Goal: Check status: Check status

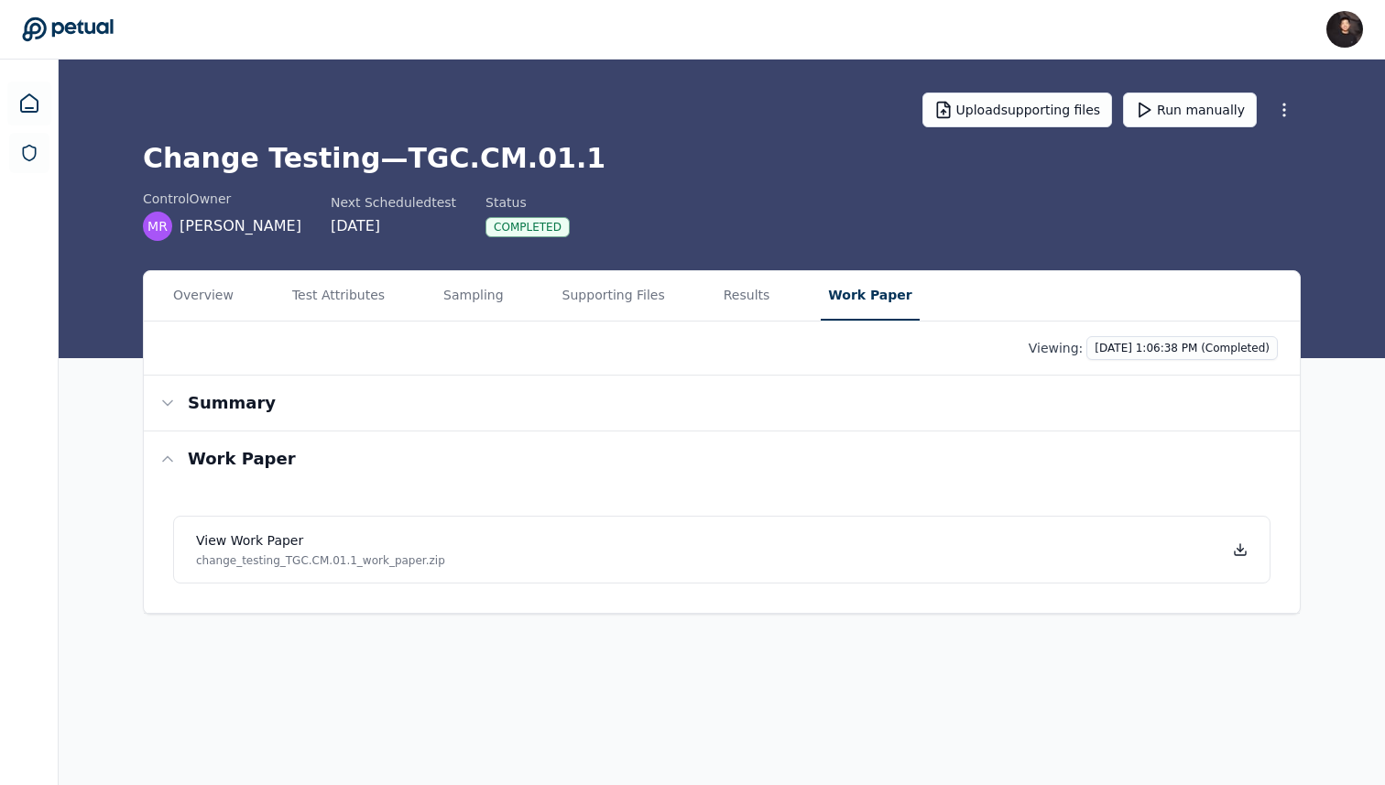
click at [86, 40] on icon at bounding box center [68, 29] width 92 height 26
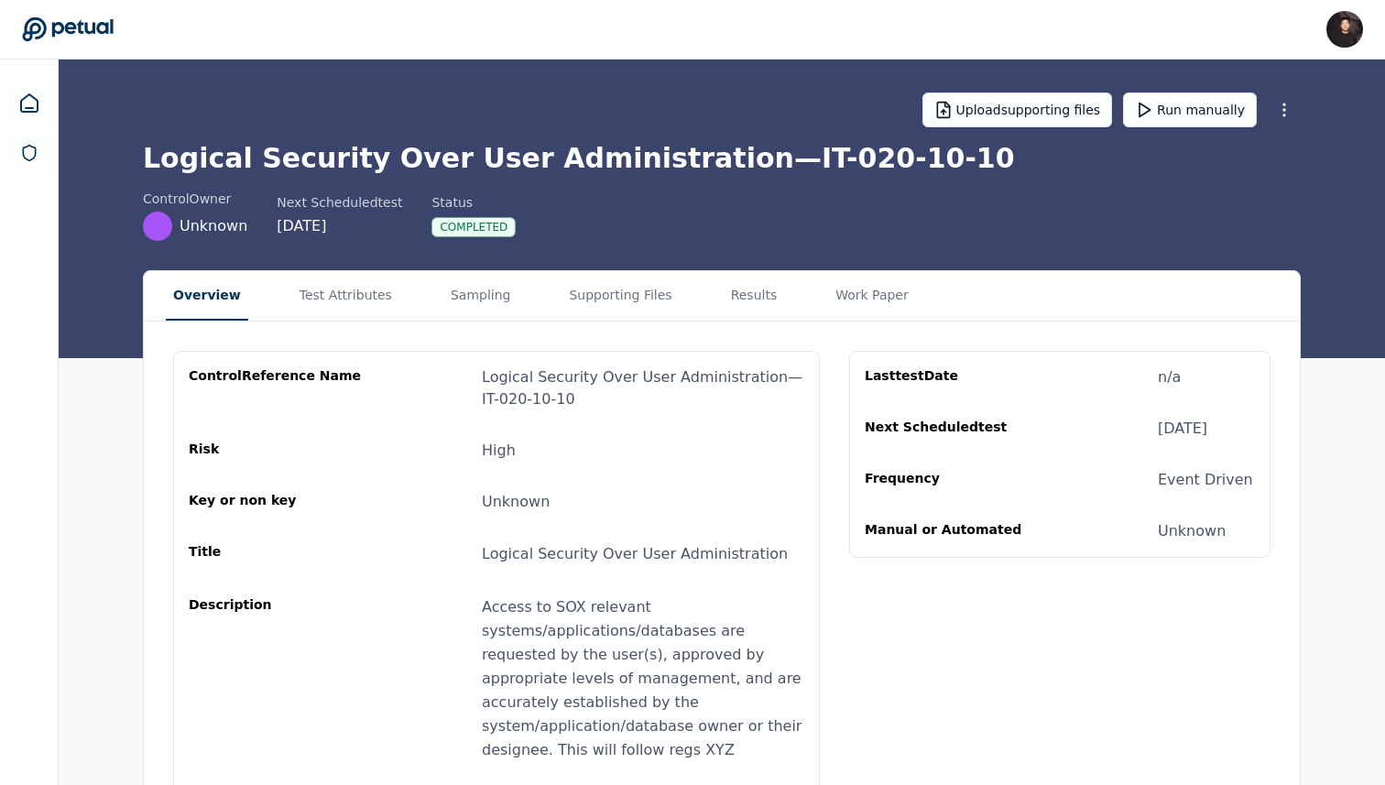
click at [698, 214] on main "Upload supporting files Run manually Logical Security Over User Administration …" at bounding box center [722, 520] width 1327 height 921
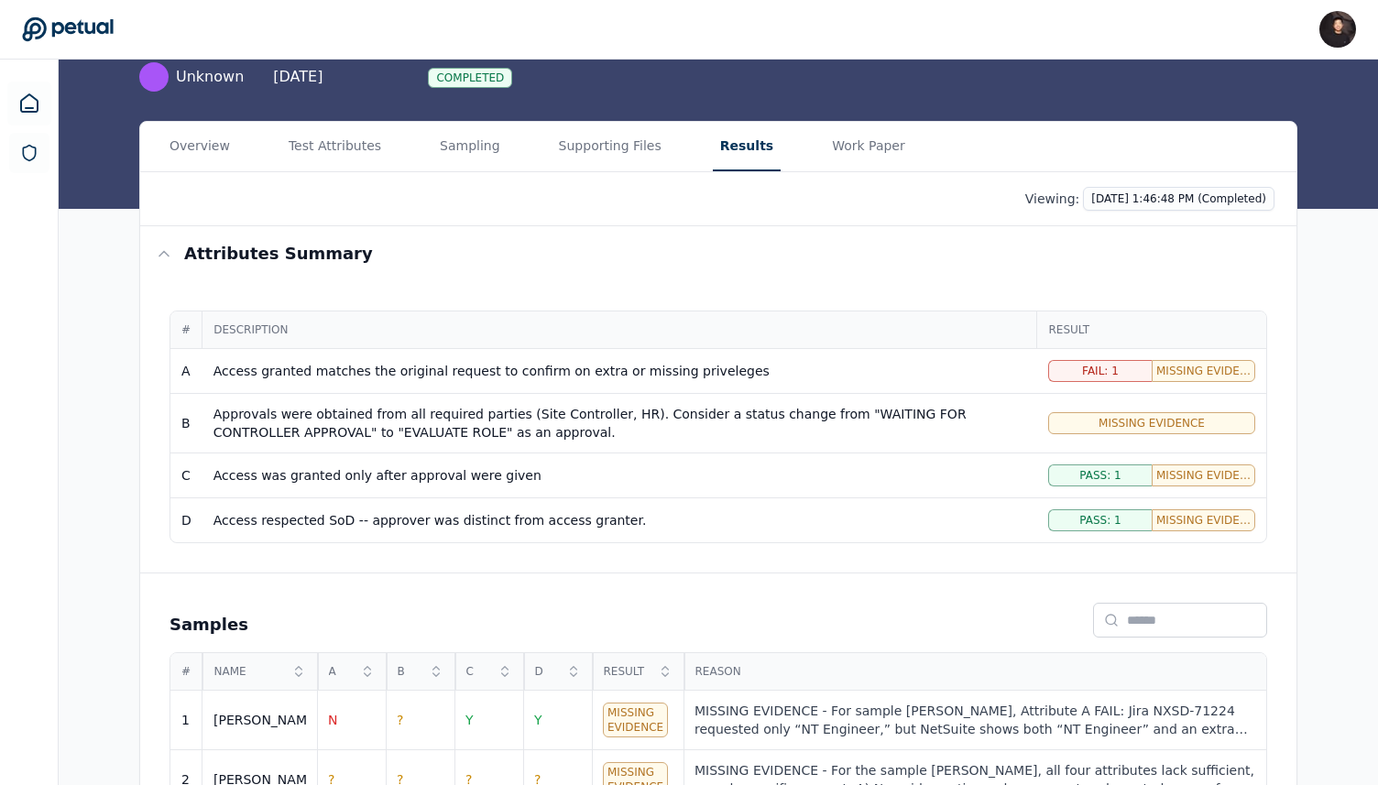
scroll to position [204, 0]
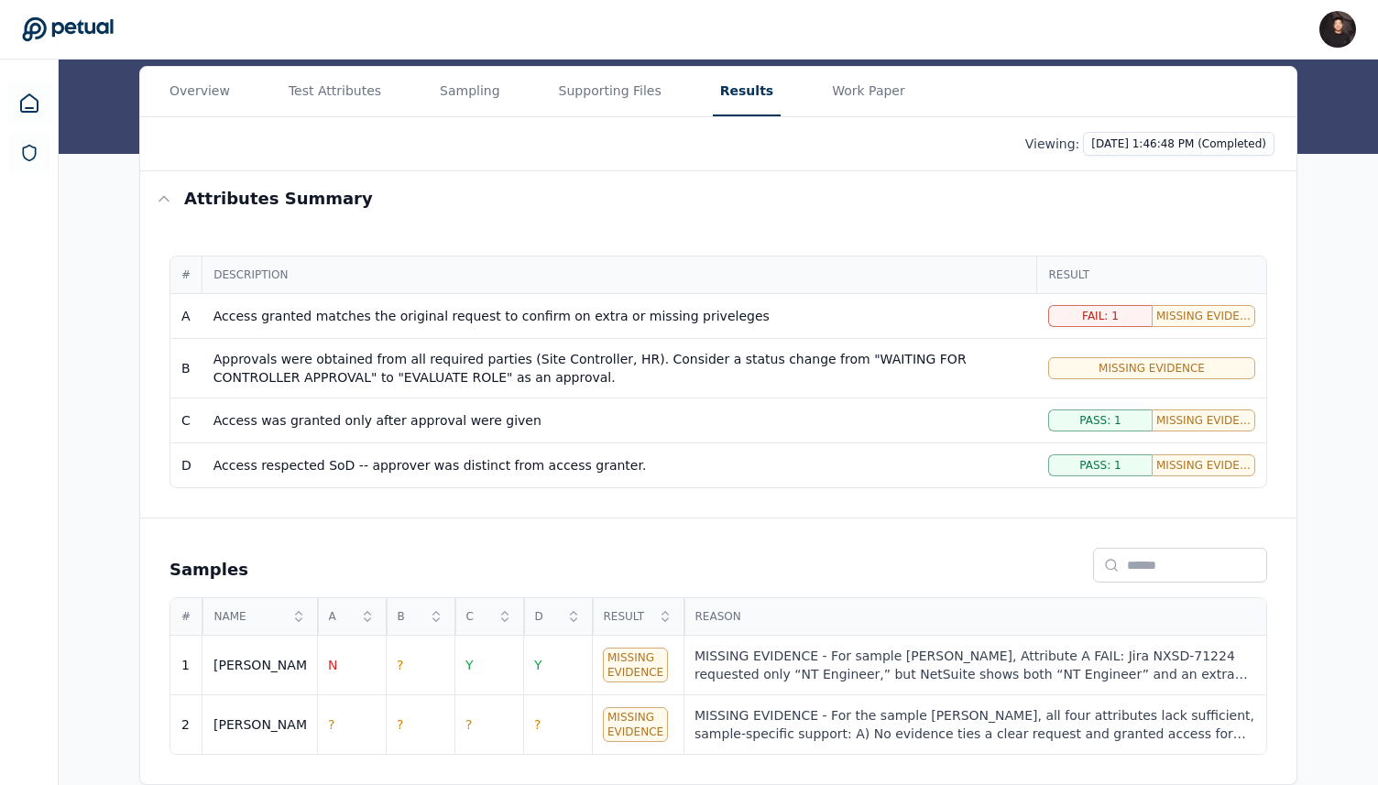
click at [1082, 316] on div "Fail: 1" at bounding box center [1100, 316] width 104 height 22
click at [1071, 318] on div "Fail: 1" at bounding box center [1100, 316] width 104 height 22
click at [1161, 318] on span "Missing Evidence: 1" at bounding box center [1203, 316] width 94 height 15
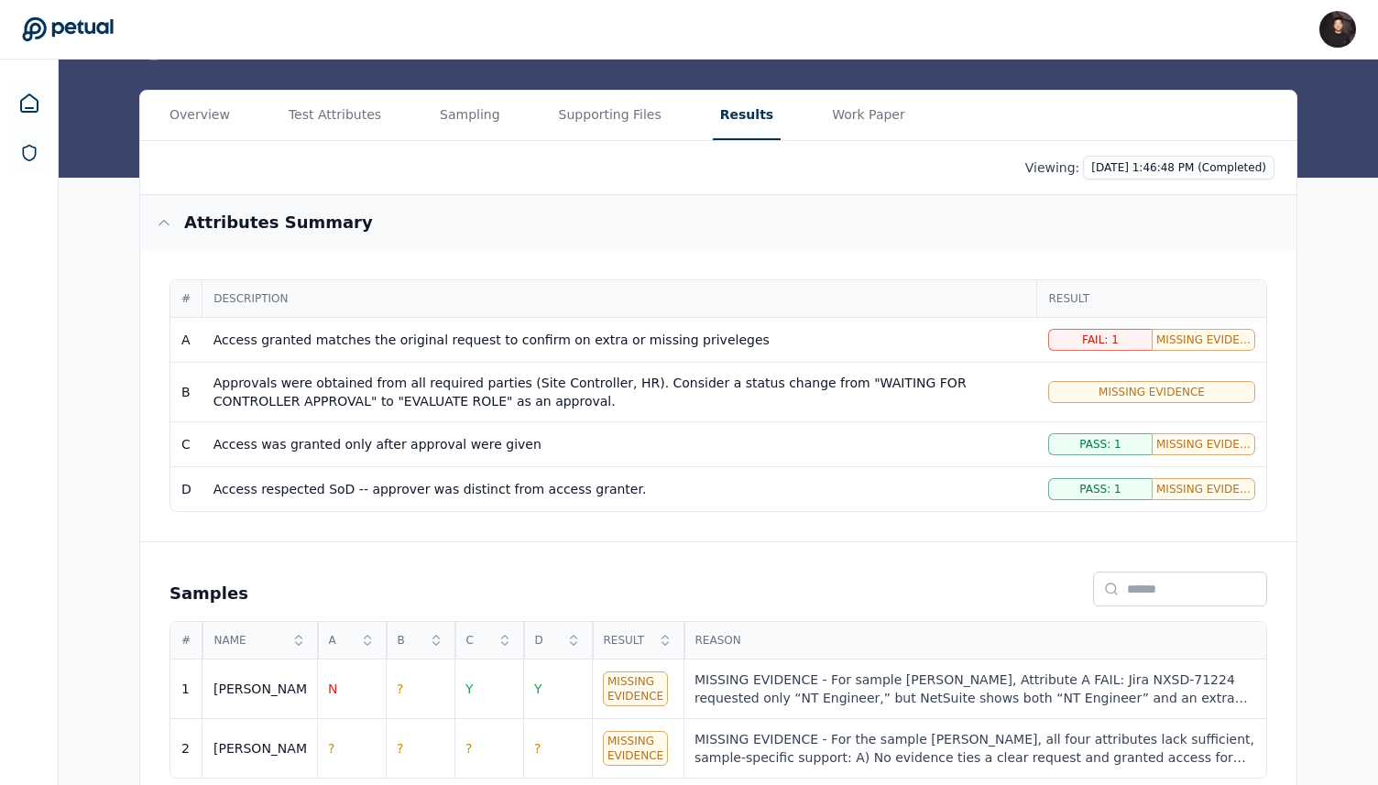
scroll to position [177, 0]
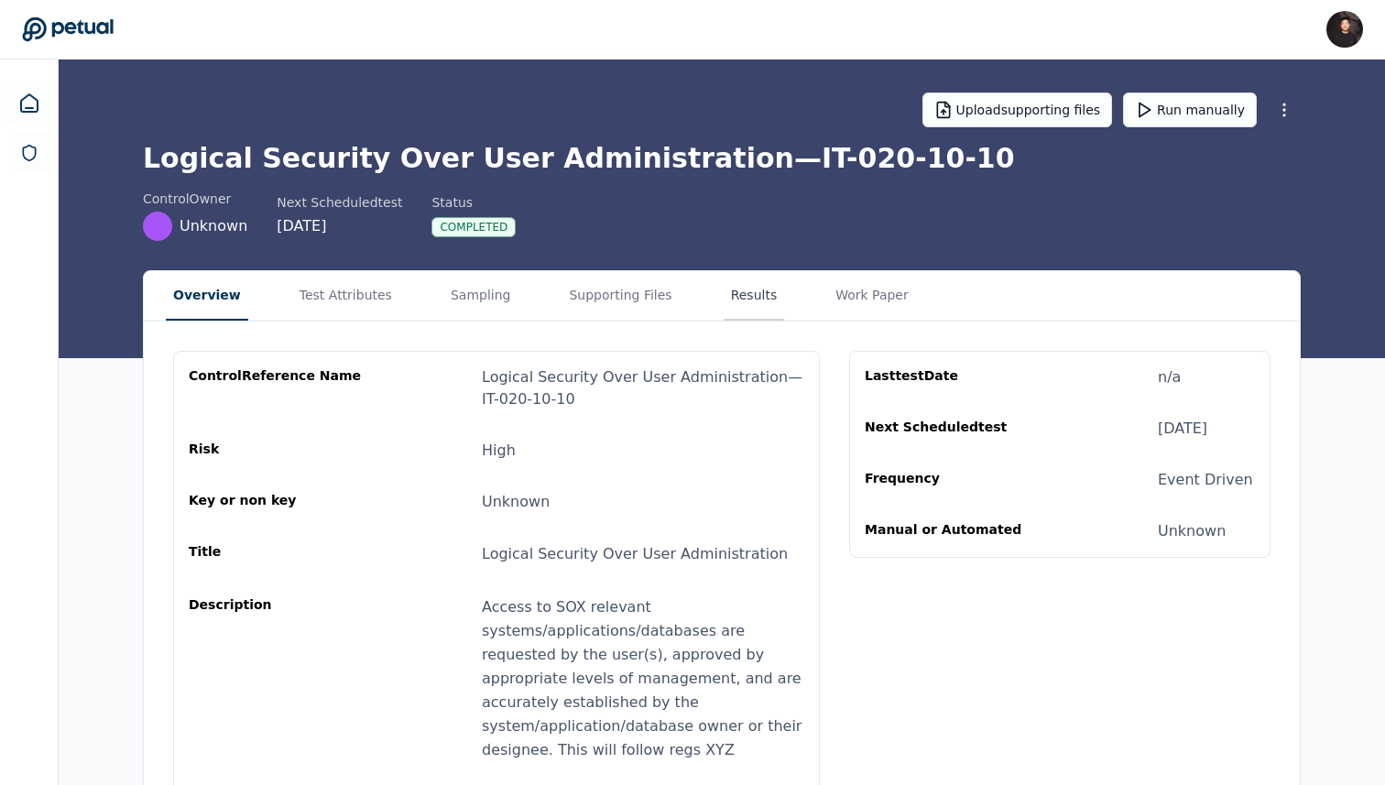
click at [740, 310] on button "Results" at bounding box center [754, 295] width 61 height 49
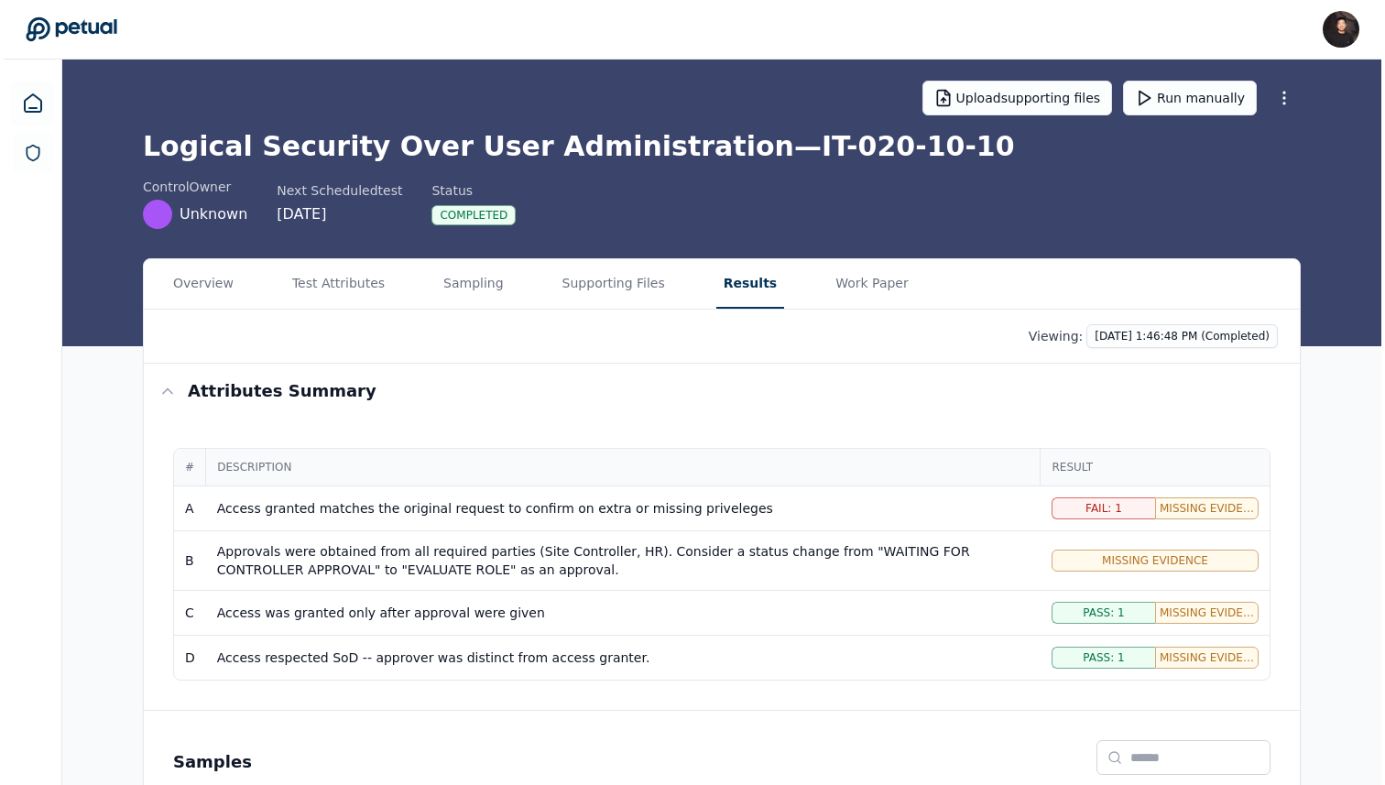
scroll to position [204, 0]
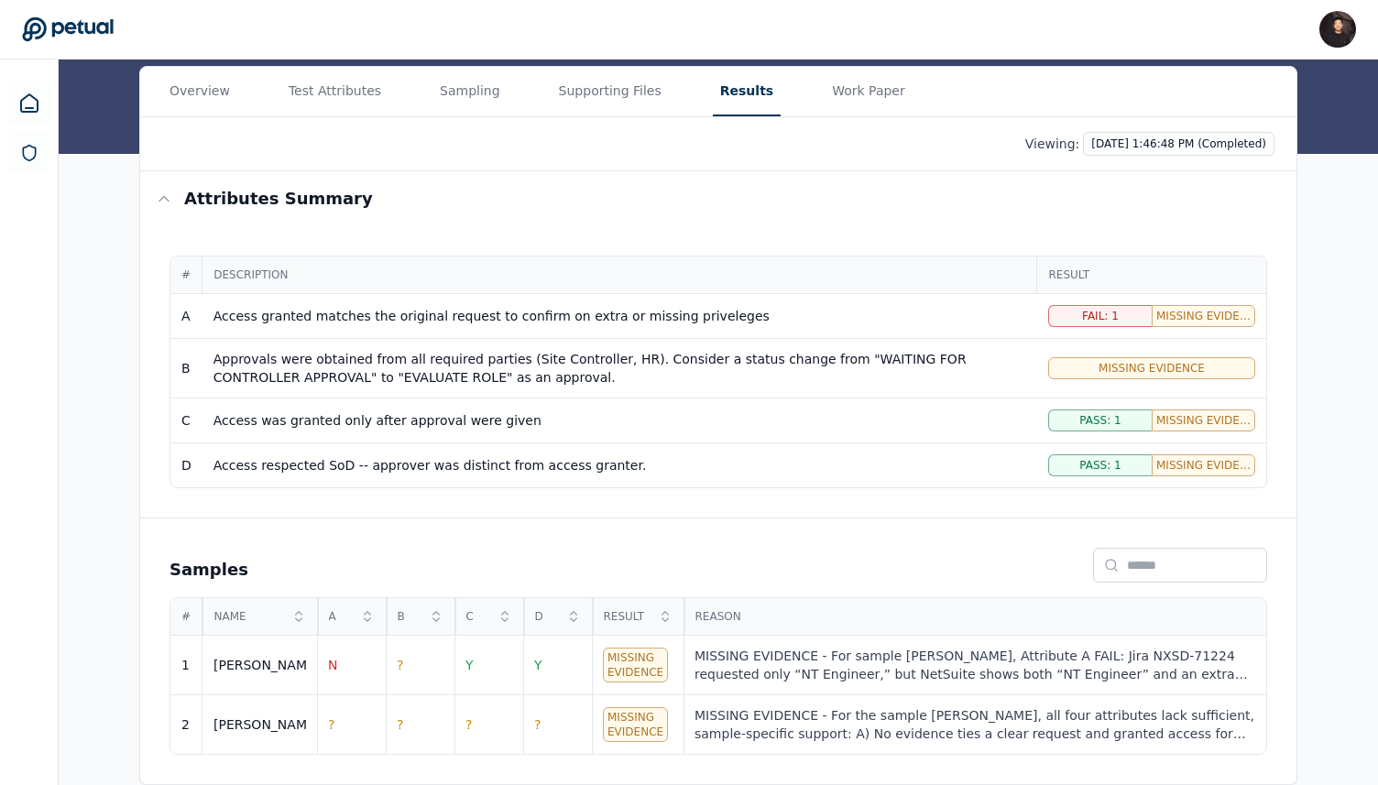
click at [938, 364] on div "Approvals were obtained from all required parties (Site Controller, HR). Consid…" at bounding box center [619, 368] width 813 height 37
click at [783, 671] on div "MISSING EVIDENCE - For sample [PERSON_NAME], Attribute A FAIL: Jira NXSD-71224 …" at bounding box center [975, 665] width 561 height 37
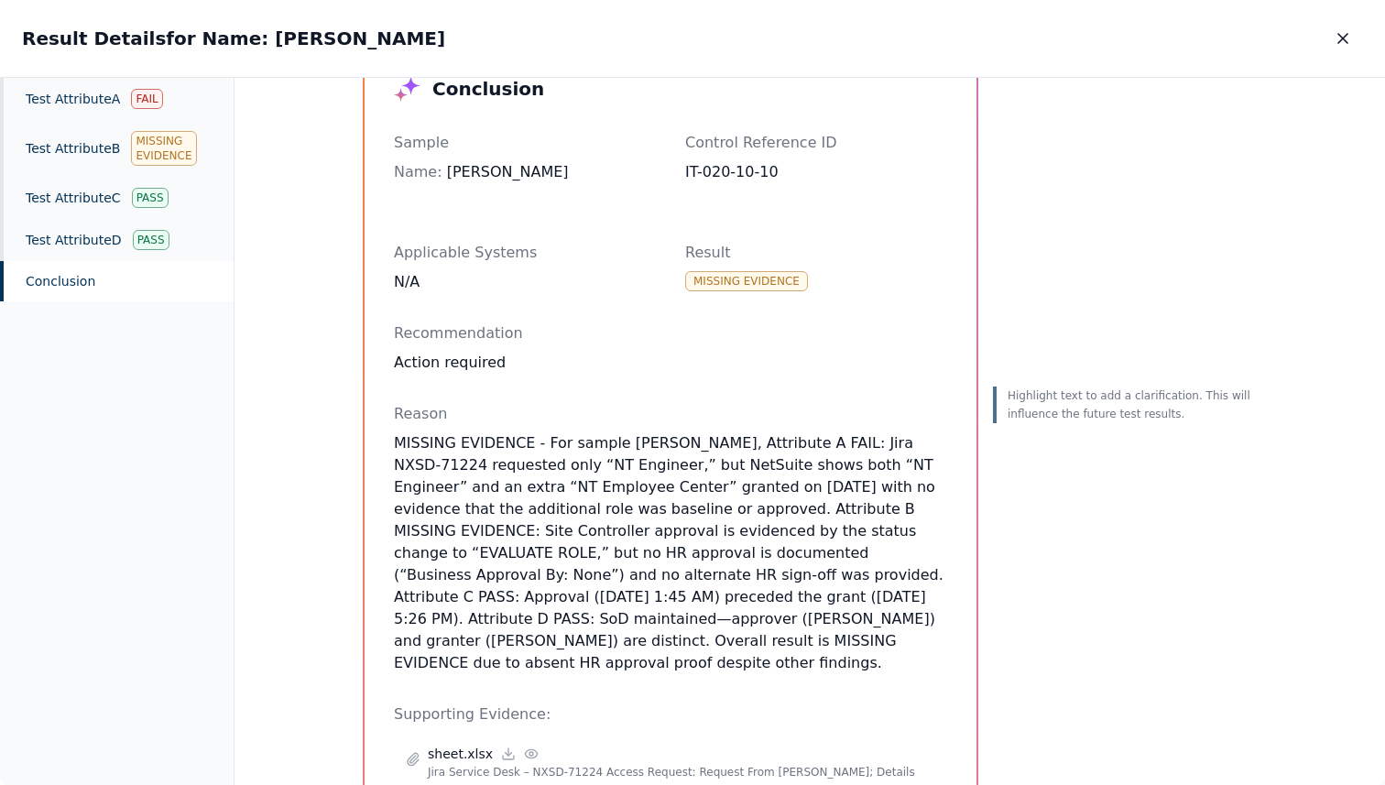
scroll to position [82, 0]
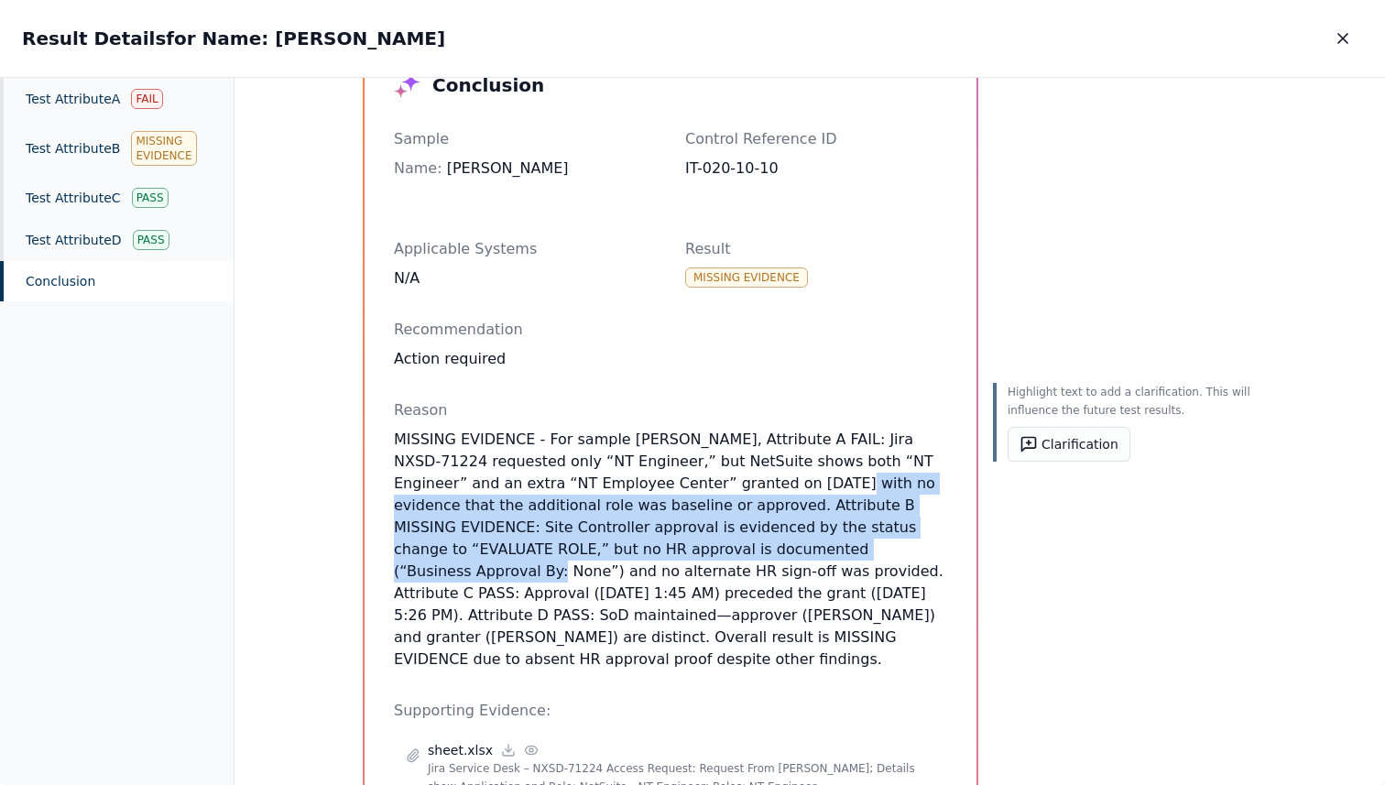
drag, startPoint x: 748, startPoint y: 540, endPoint x: 753, endPoint y: 560, distance: 20.9
click at [753, 560] on p "MISSING EVIDENCE - For sample [PERSON_NAME], Attribute A FAIL: Jira NXSD-71224 …" at bounding box center [670, 550] width 553 height 242
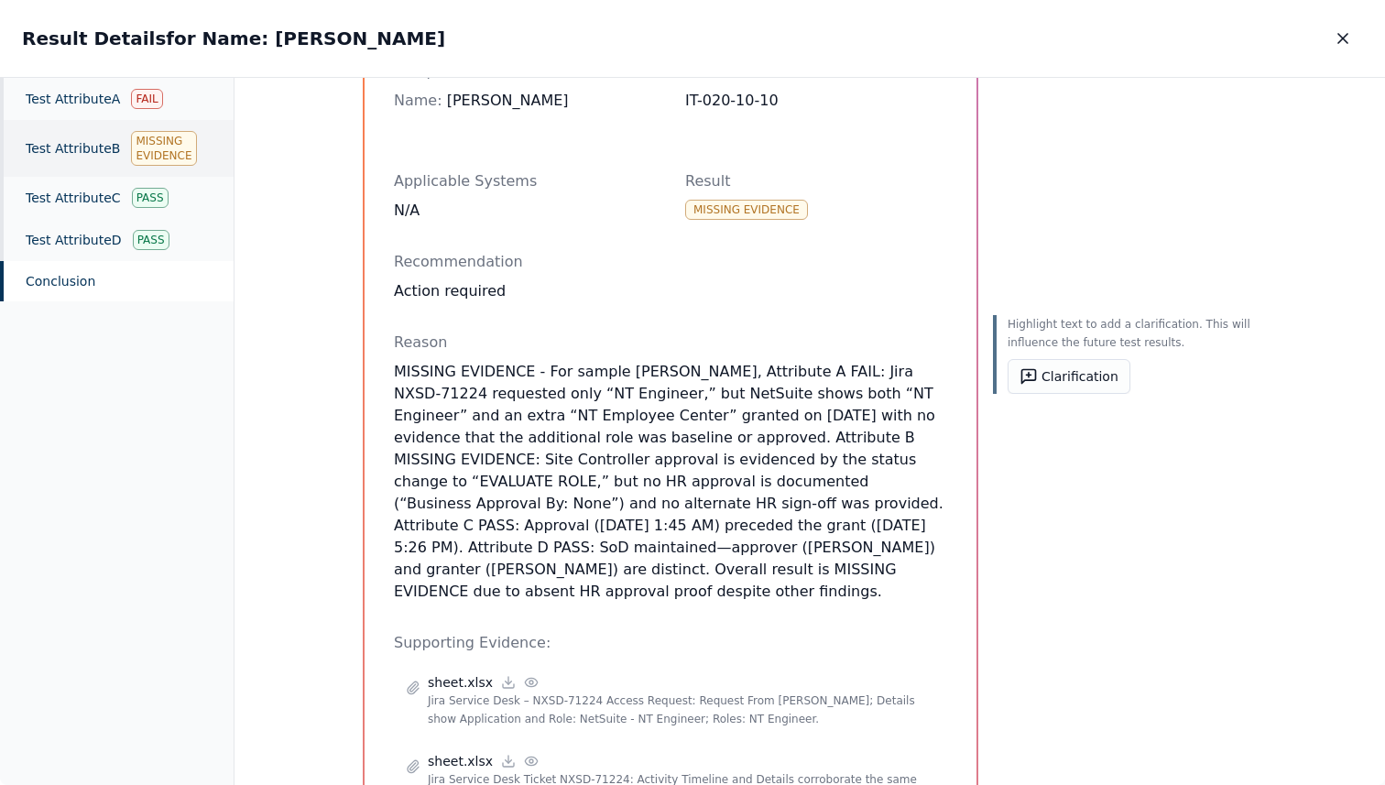
click at [118, 151] on div "Test Attribute B Missing Evidence" at bounding box center [117, 148] width 234 height 57
click at [124, 150] on div "Test Attribute B Missing Evidence" at bounding box center [117, 148] width 234 height 57
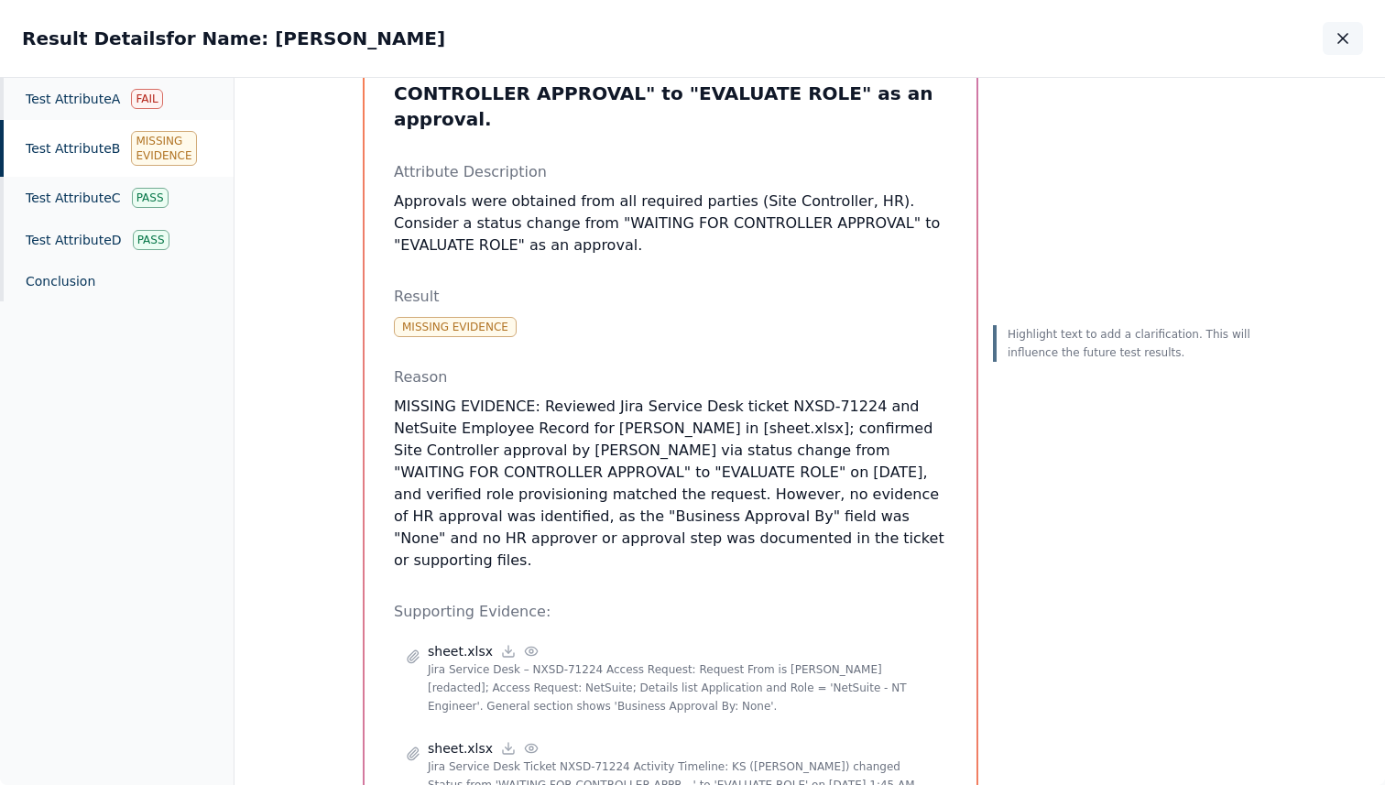
click at [1343, 39] on icon "button" at bounding box center [1343, 38] width 18 height 18
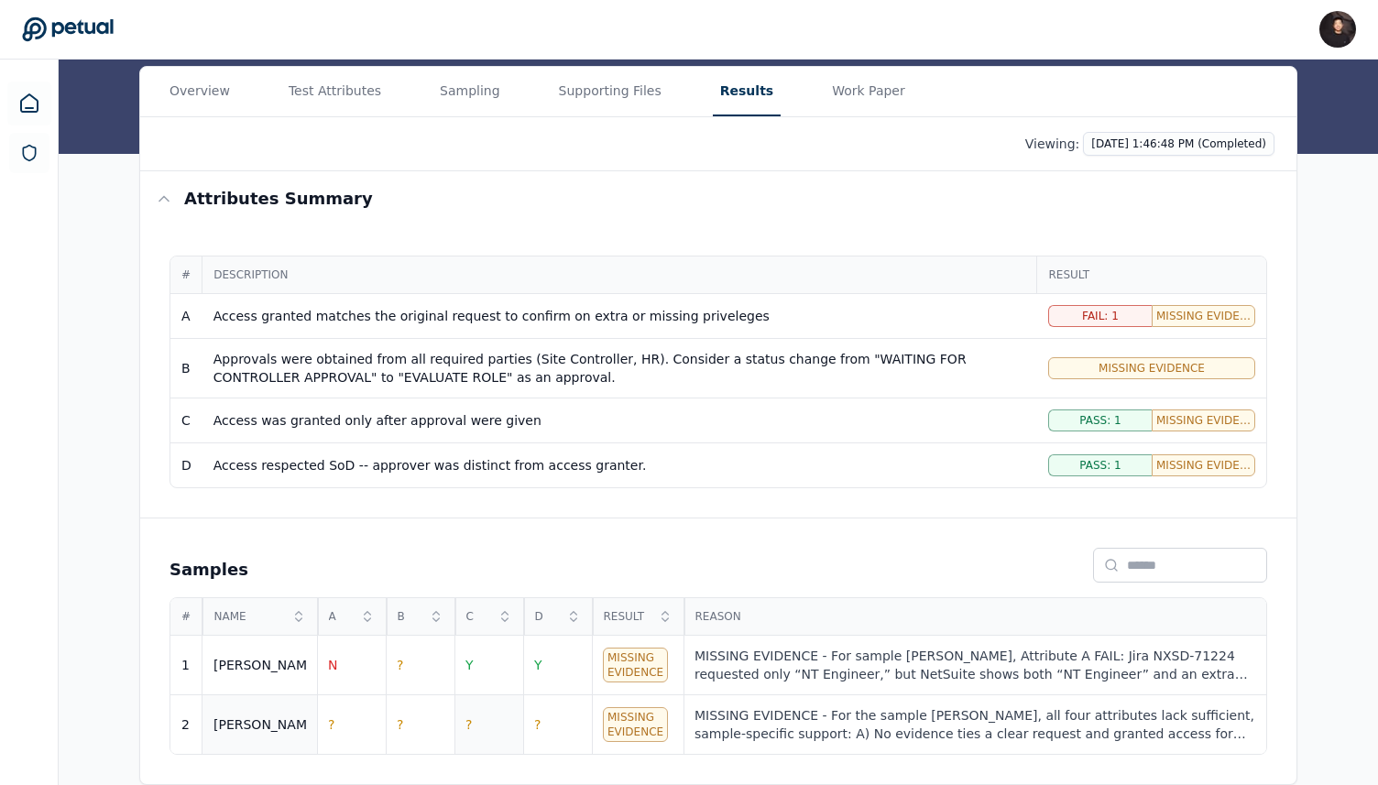
click at [502, 725] on td "?" at bounding box center [488, 725] width 69 height 60
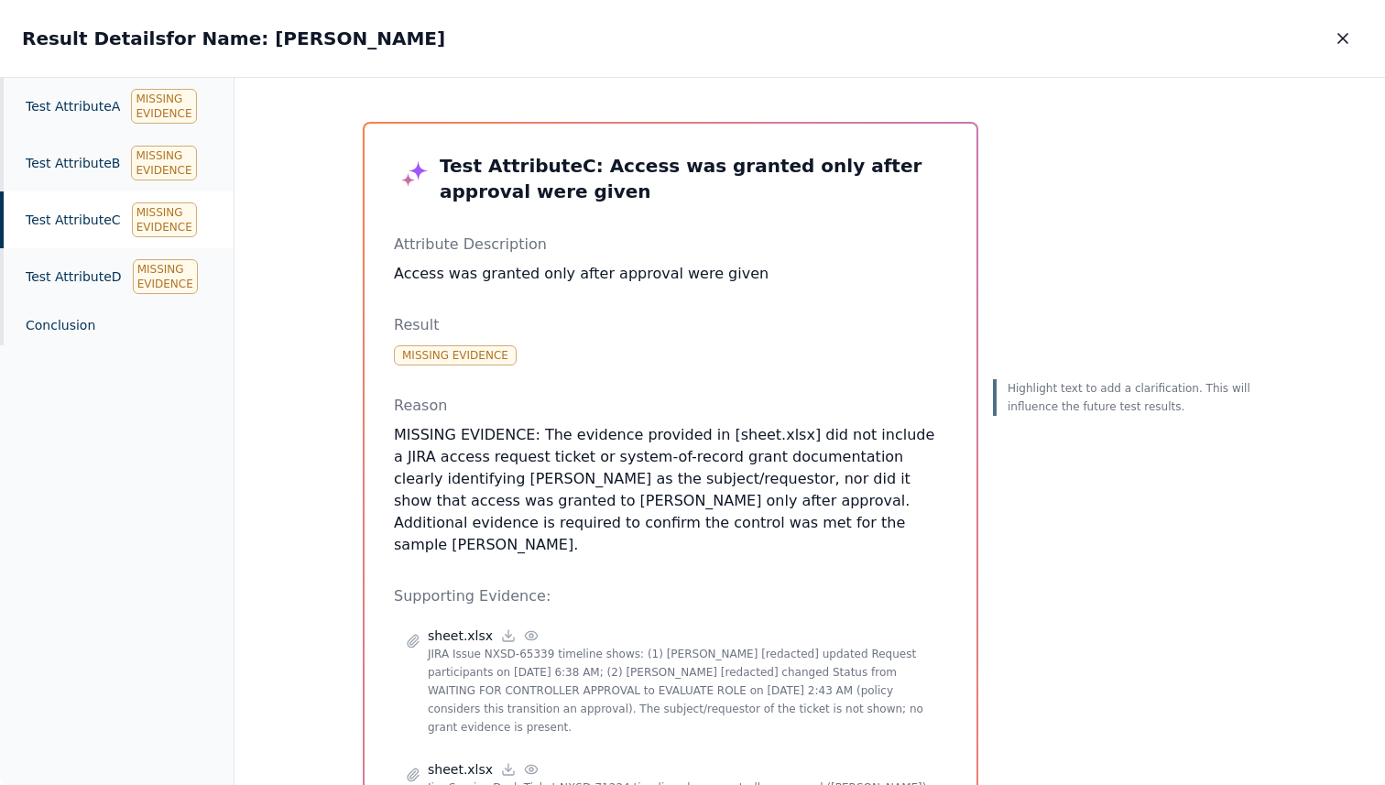
scroll to position [94, 0]
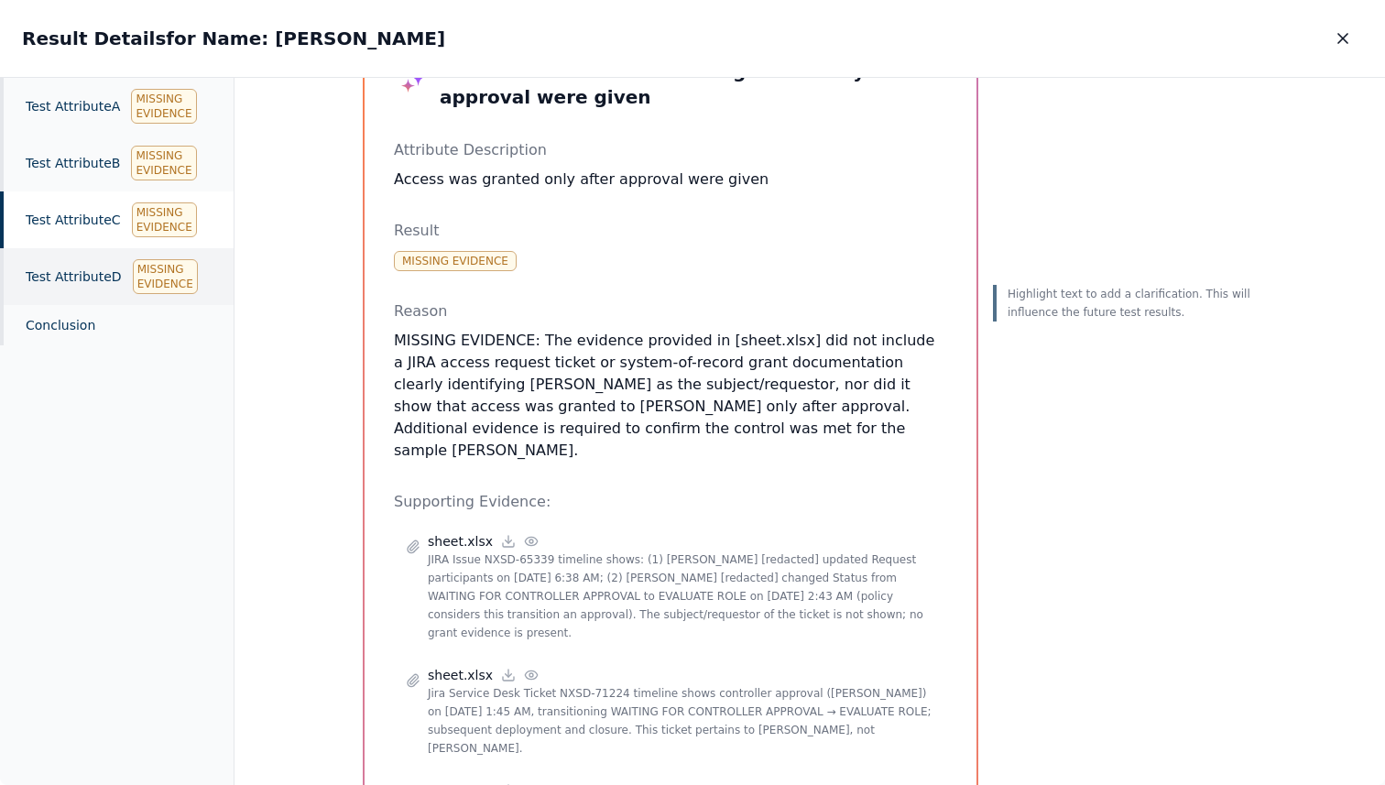
click at [99, 267] on div "Test Attribute D Missing Evidence" at bounding box center [117, 276] width 234 height 57
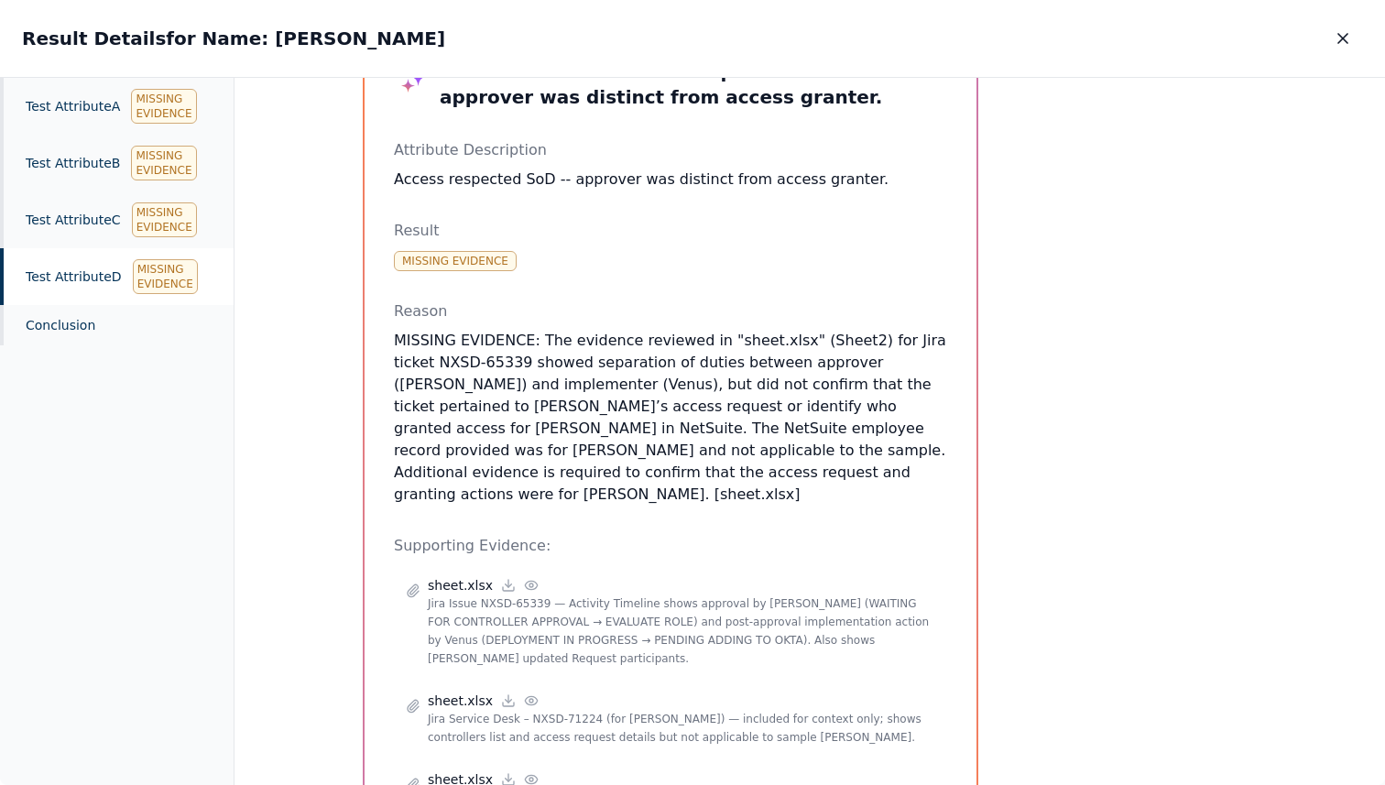
scroll to position [27, 0]
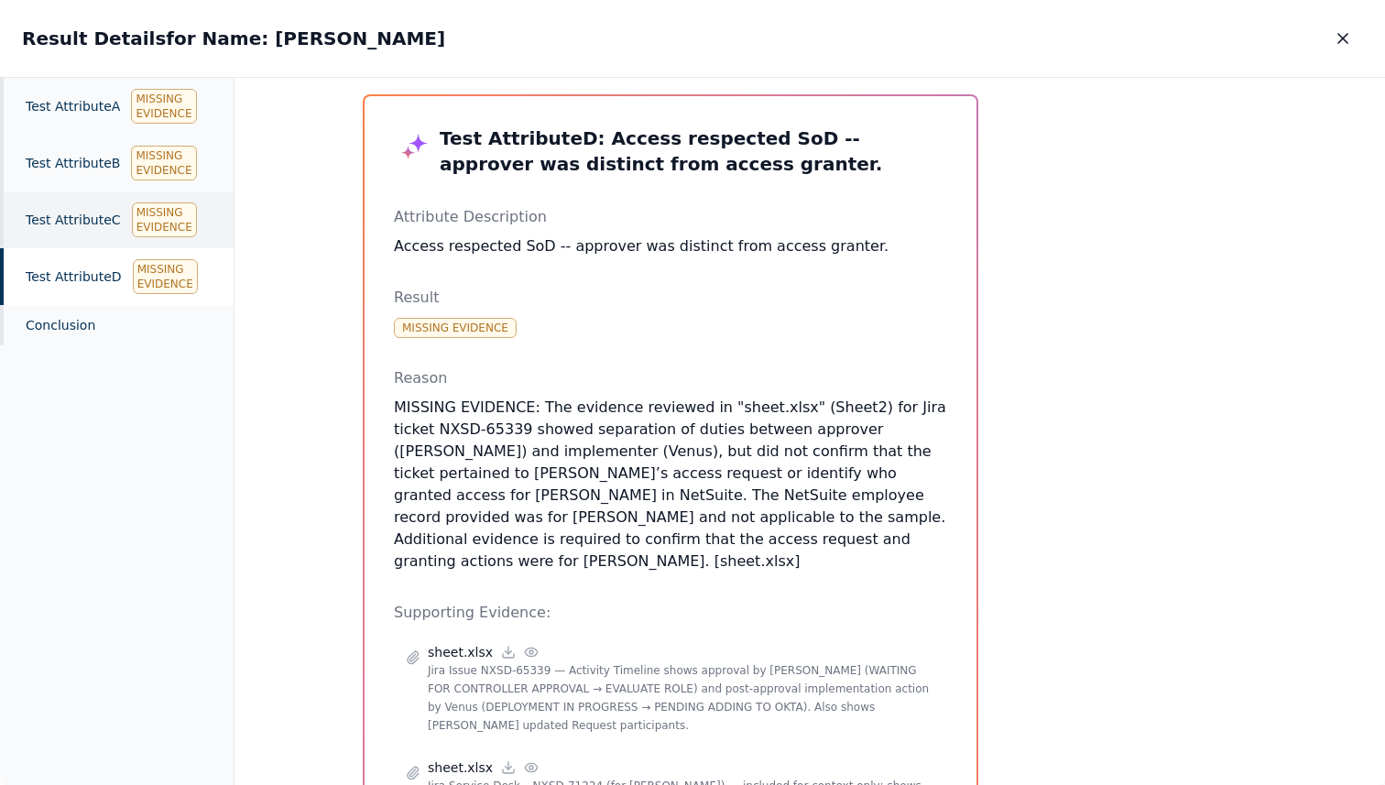
click at [110, 231] on div "Test Attribute C Missing Evidence" at bounding box center [117, 220] width 234 height 57
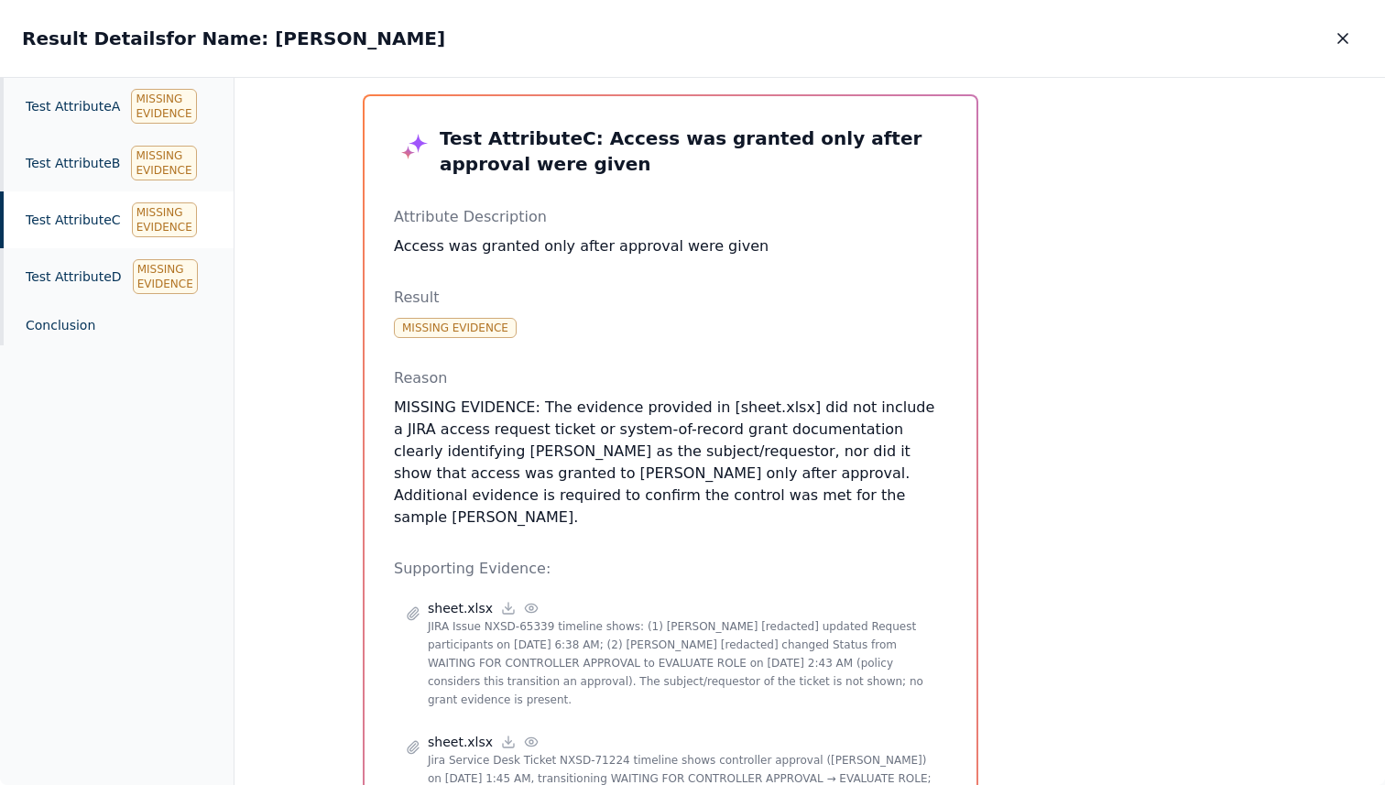
click at [114, 229] on div "Test Attribute C Missing Evidence" at bounding box center [117, 220] width 234 height 57
click at [125, 216] on div "Test Attribute C Missing Evidence" at bounding box center [117, 220] width 234 height 57
click at [107, 173] on div "Test Attribute B Missing Evidence" at bounding box center [117, 163] width 234 height 57
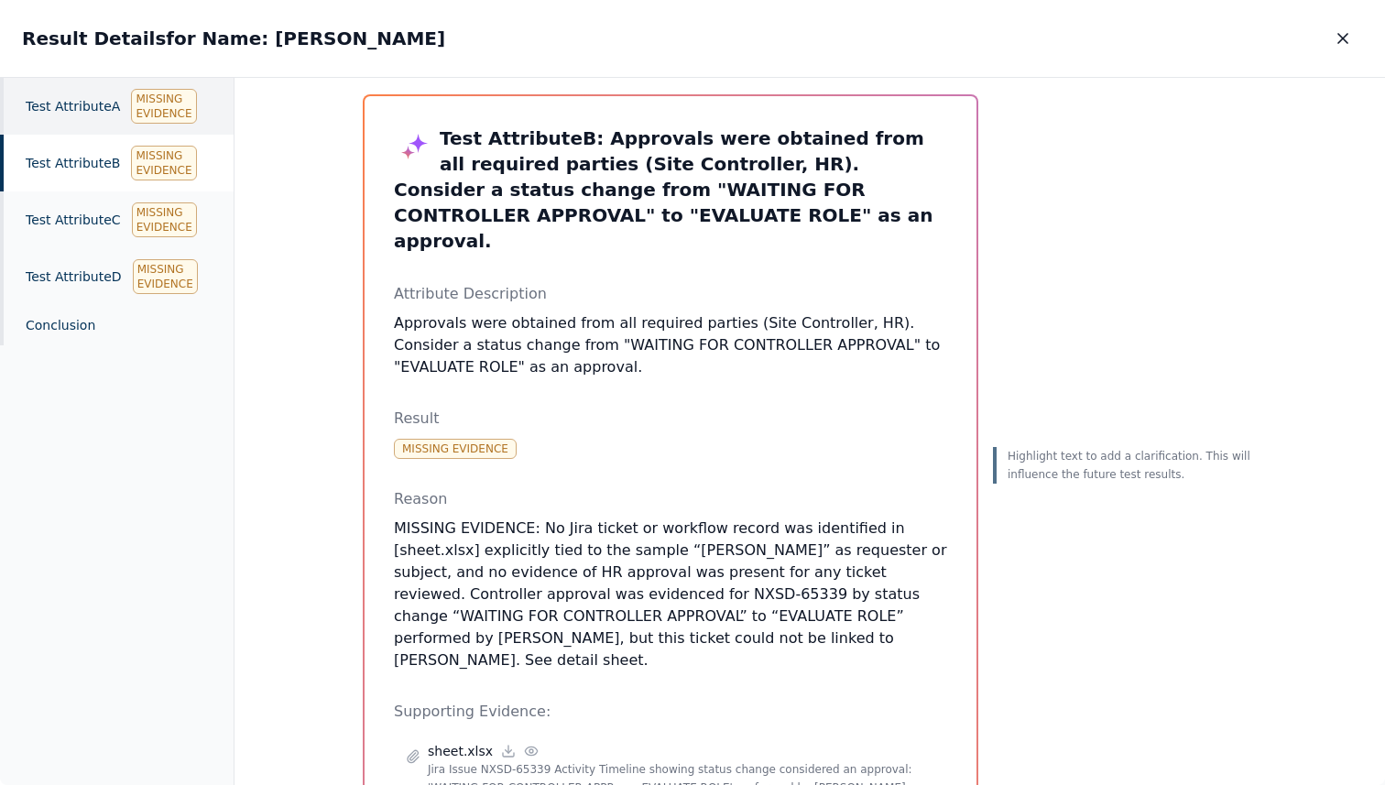
click at [107, 100] on div "Test Attribute A Missing Evidence" at bounding box center [117, 106] width 234 height 57
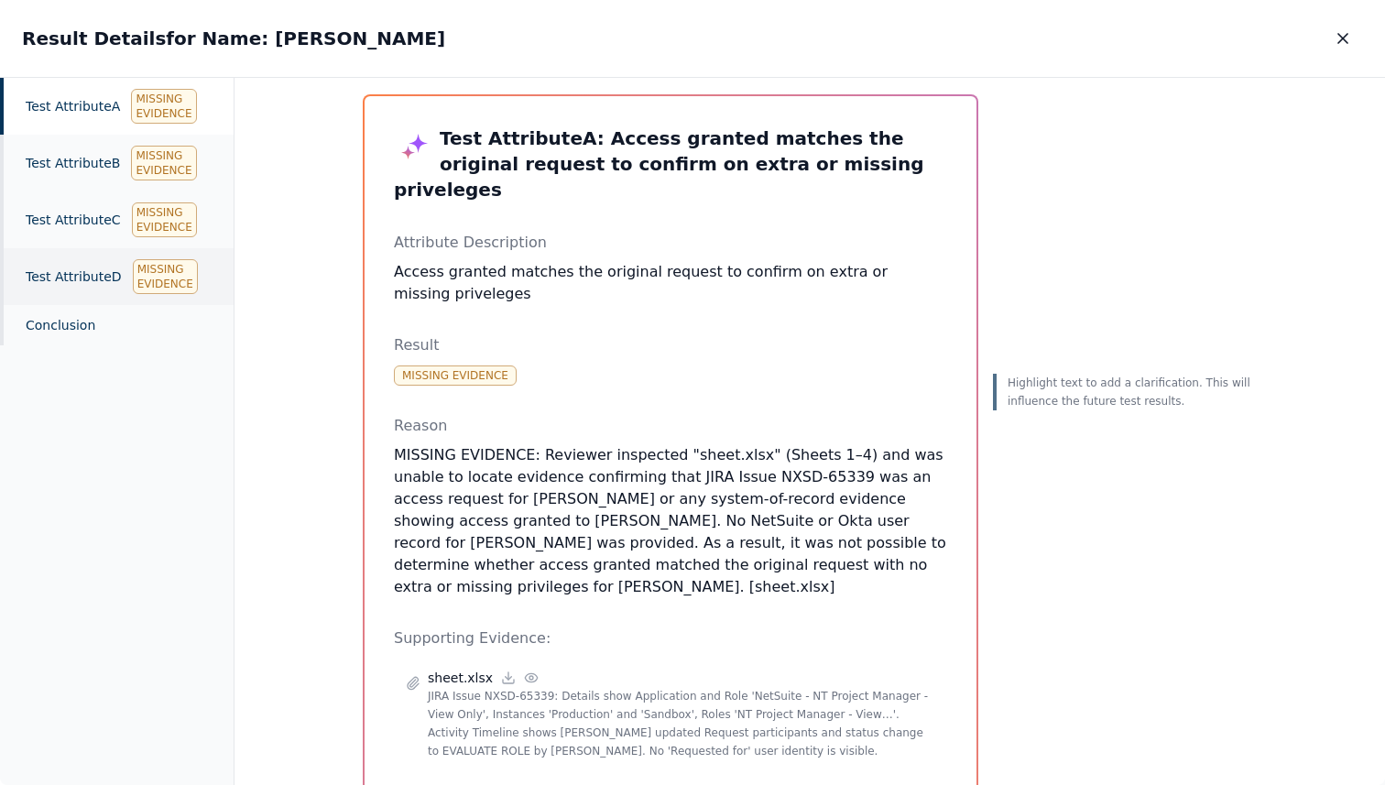
click at [75, 286] on div "Test Attribute D Missing Evidence" at bounding box center [117, 276] width 234 height 57
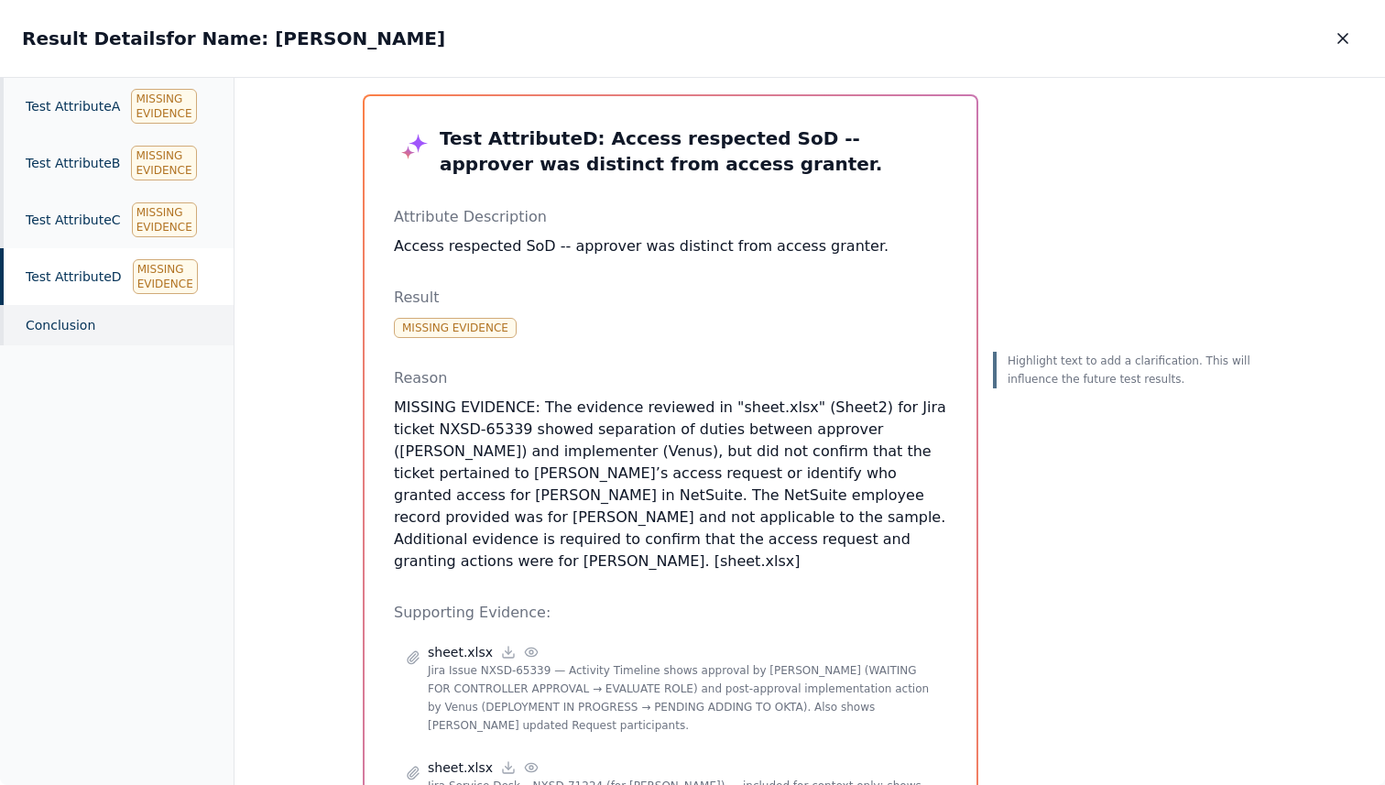
click at [66, 312] on div "Conclusion" at bounding box center [117, 325] width 234 height 40
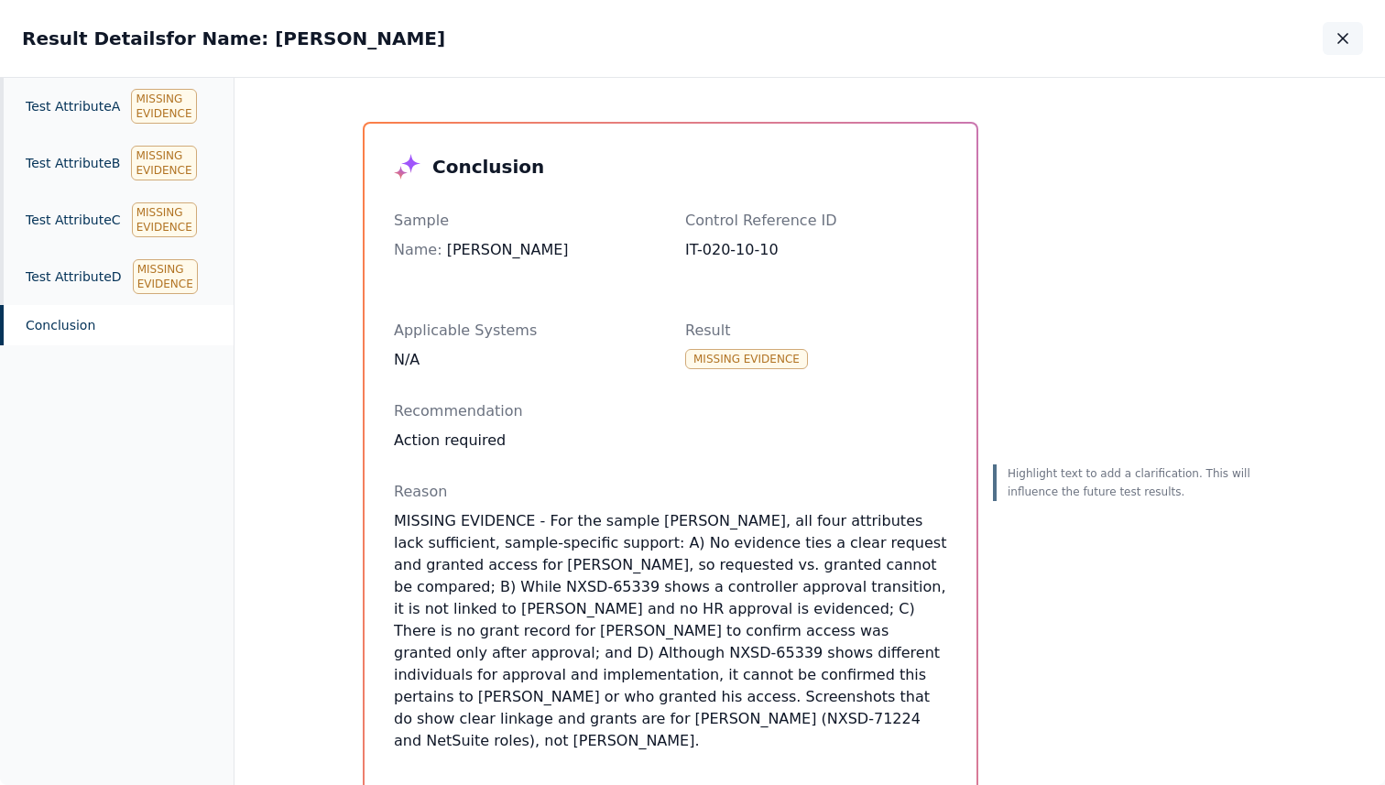
click at [1335, 36] on icon "button" at bounding box center [1343, 38] width 18 height 18
